Goal: Information Seeking & Learning: Learn about a topic

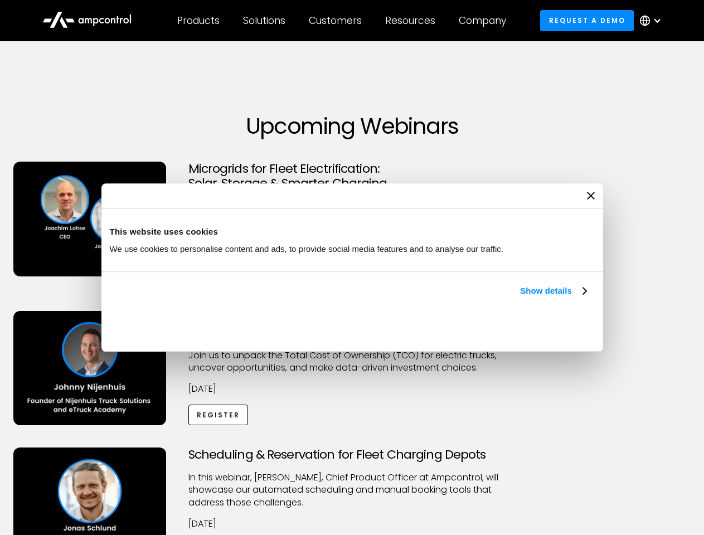
click at [520, 298] on link "Show details" at bounding box center [553, 290] width 66 height 13
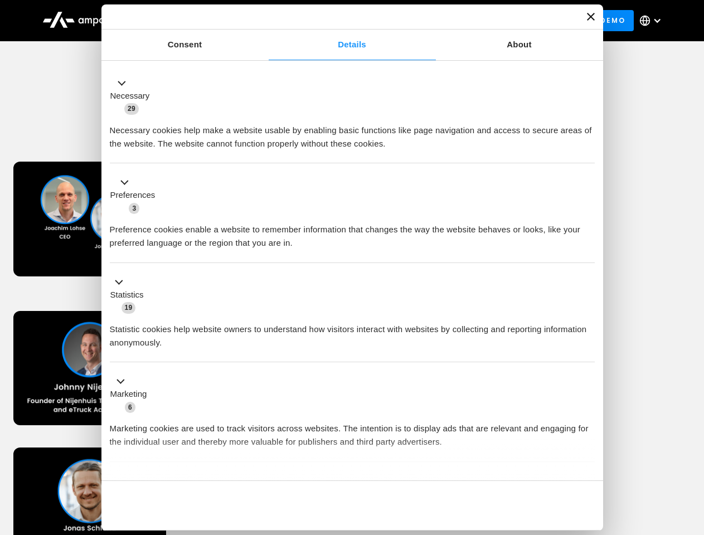
click at [588, 151] on div "Necessary cookies help make a website usable by enabling basic functions like p…" at bounding box center [352, 132] width 485 height 35
click at [692, 449] on div "Scheduling & Reservation for Fleet Charging Depots ​In this webinar, [PERSON_NA…" at bounding box center [352, 516] width 700 height 137
click at [343, 21] on div "Customers" at bounding box center [335, 20] width 53 height 12
click at [198, 21] on div "Products" at bounding box center [198, 20] width 42 height 12
click at [265, 21] on div "Solutions" at bounding box center [264, 20] width 42 height 12
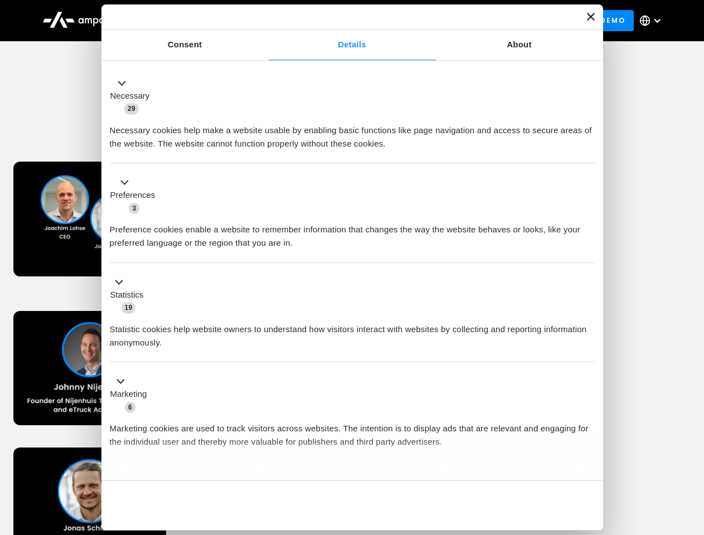
click at [337, 21] on div "Customers" at bounding box center [335, 20] width 53 height 12
click at [413, 21] on div "Resources" at bounding box center [410, 20] width 50 height 12
click at [486, 21] on div "Company" at bounding box center [482, 20] width 47 height 12
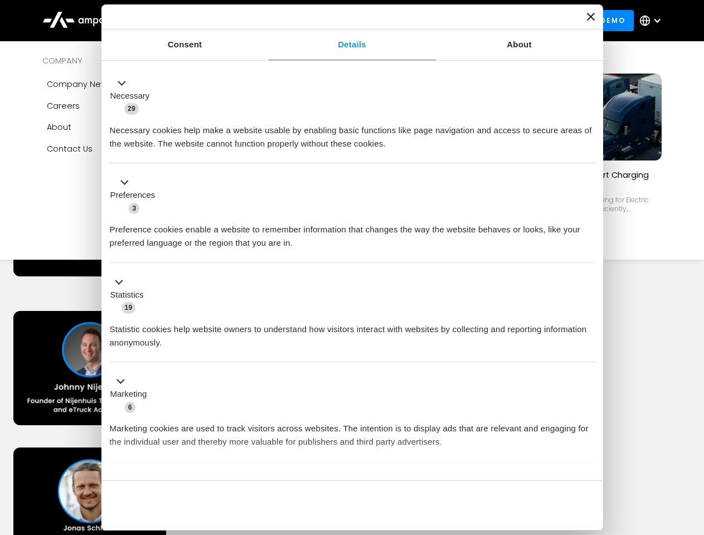
click at [654, 21] on div at bounding box center [657, 20] width 9 height 9
